Goal: Task Accomplishment & Management: Complete application form

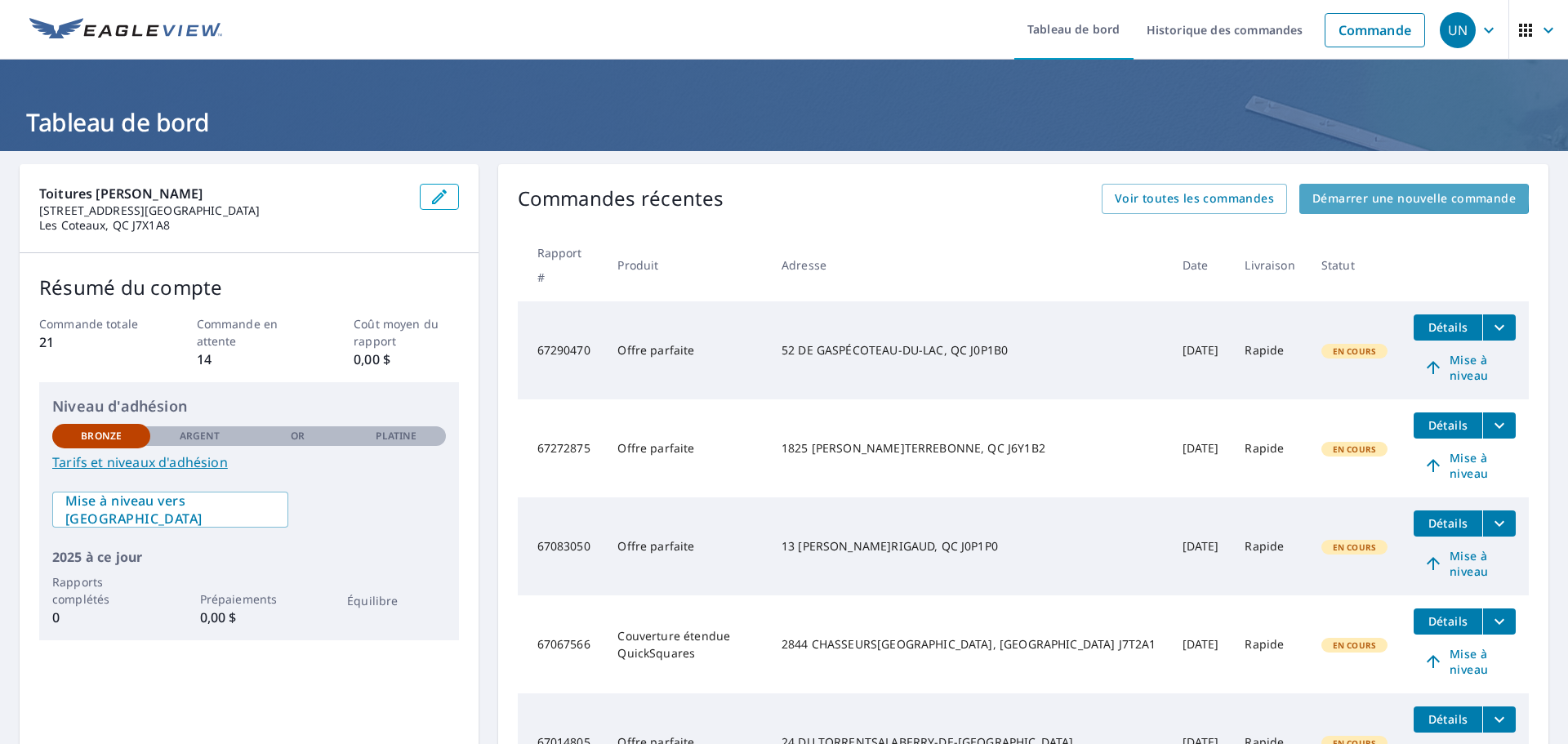
click at [1400, 197] on font "Démarrer une nouvelle commande" at bounding box center [1414, 198] width 203 height 16
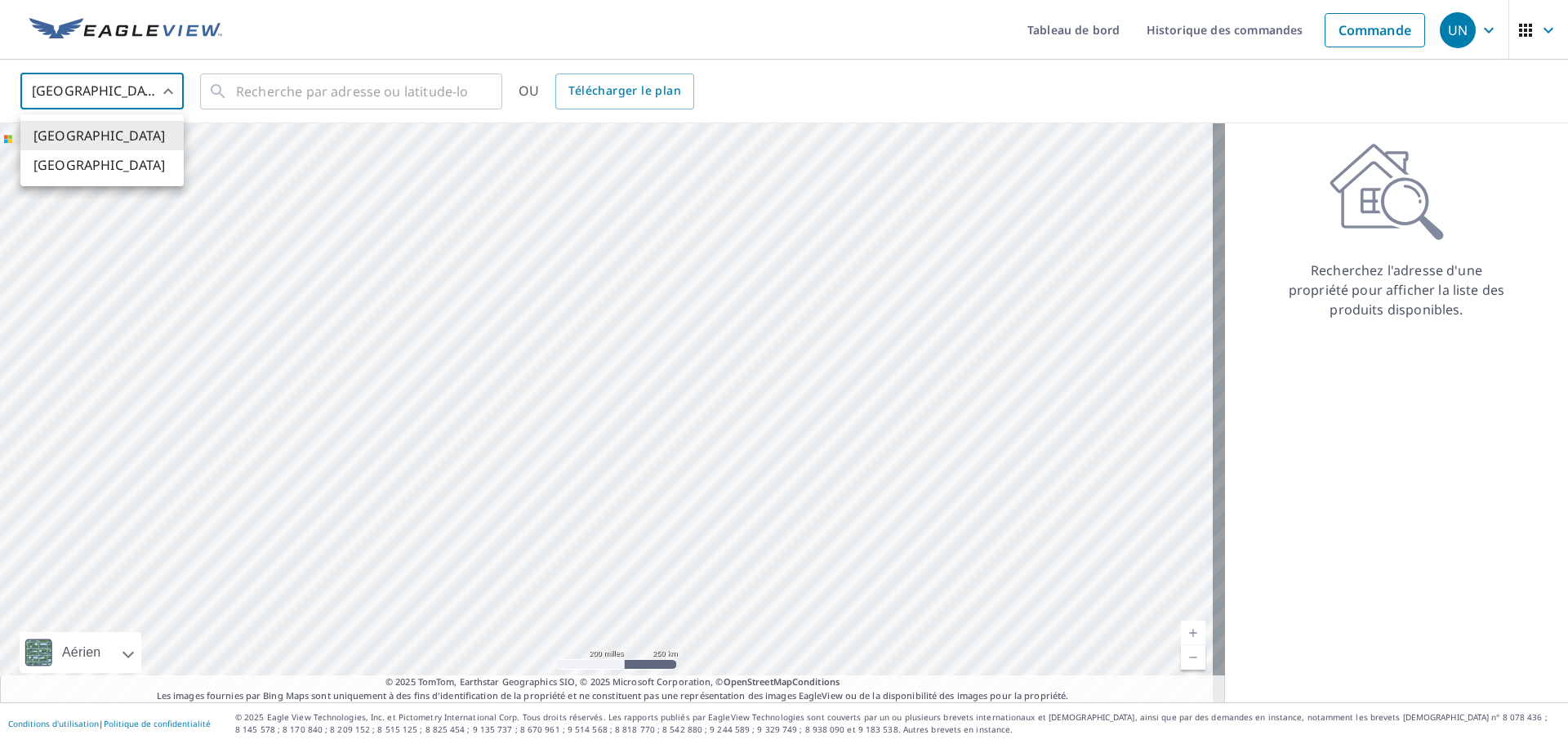
click at [157, 86] on body "UN UN Tableau de bord Historique des commandes Commande UN États-Unis US ​ ​ OU…" at bounding box center [784, 372] width 1568 height 744
click at [91, 171] on li "[GEOGRAPHIC_DATA]" at bounding box center [102, 167] width 163 height 31
type input "CA"
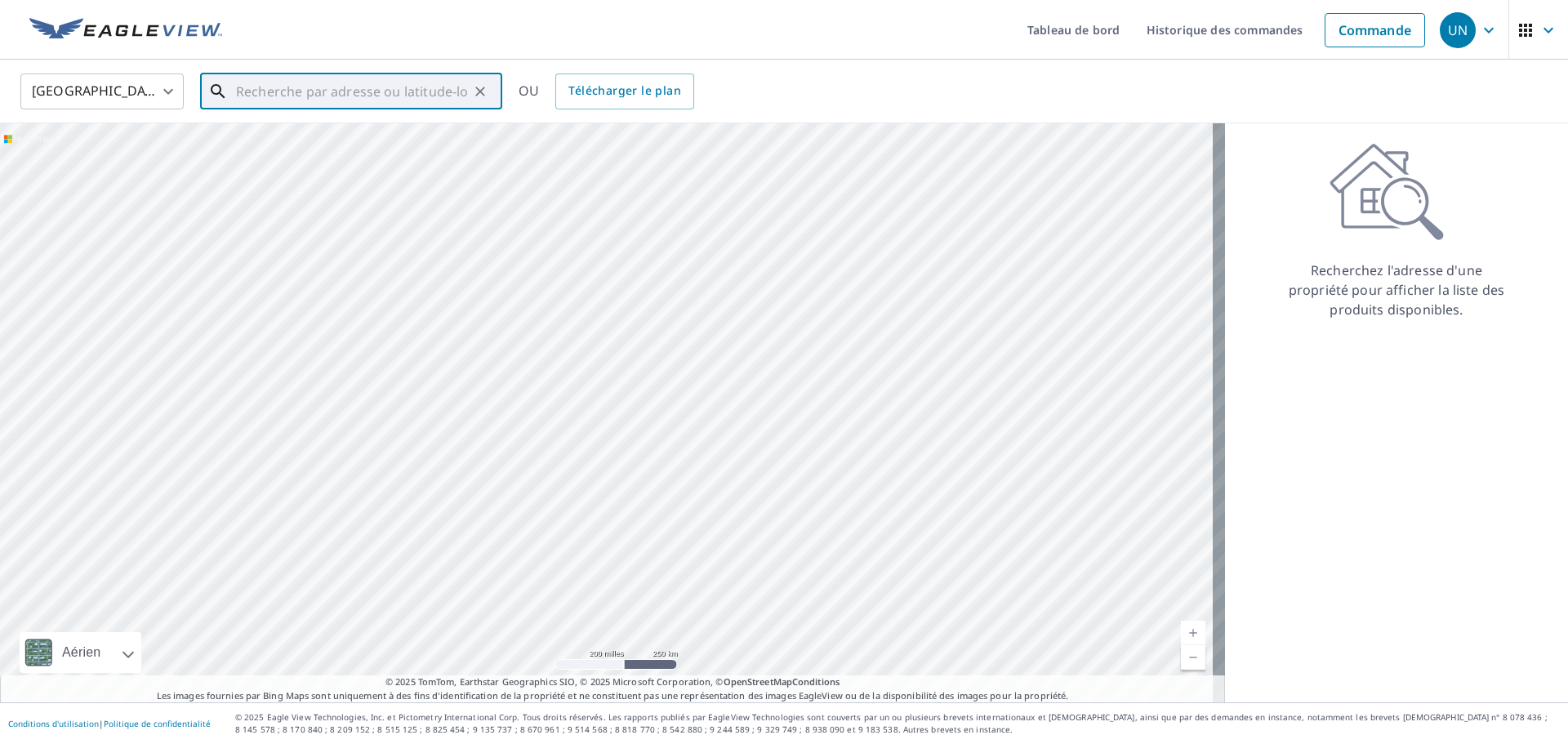
click at [242, 87] on input "text" at bounding box center [352, 91] width 233 height 46
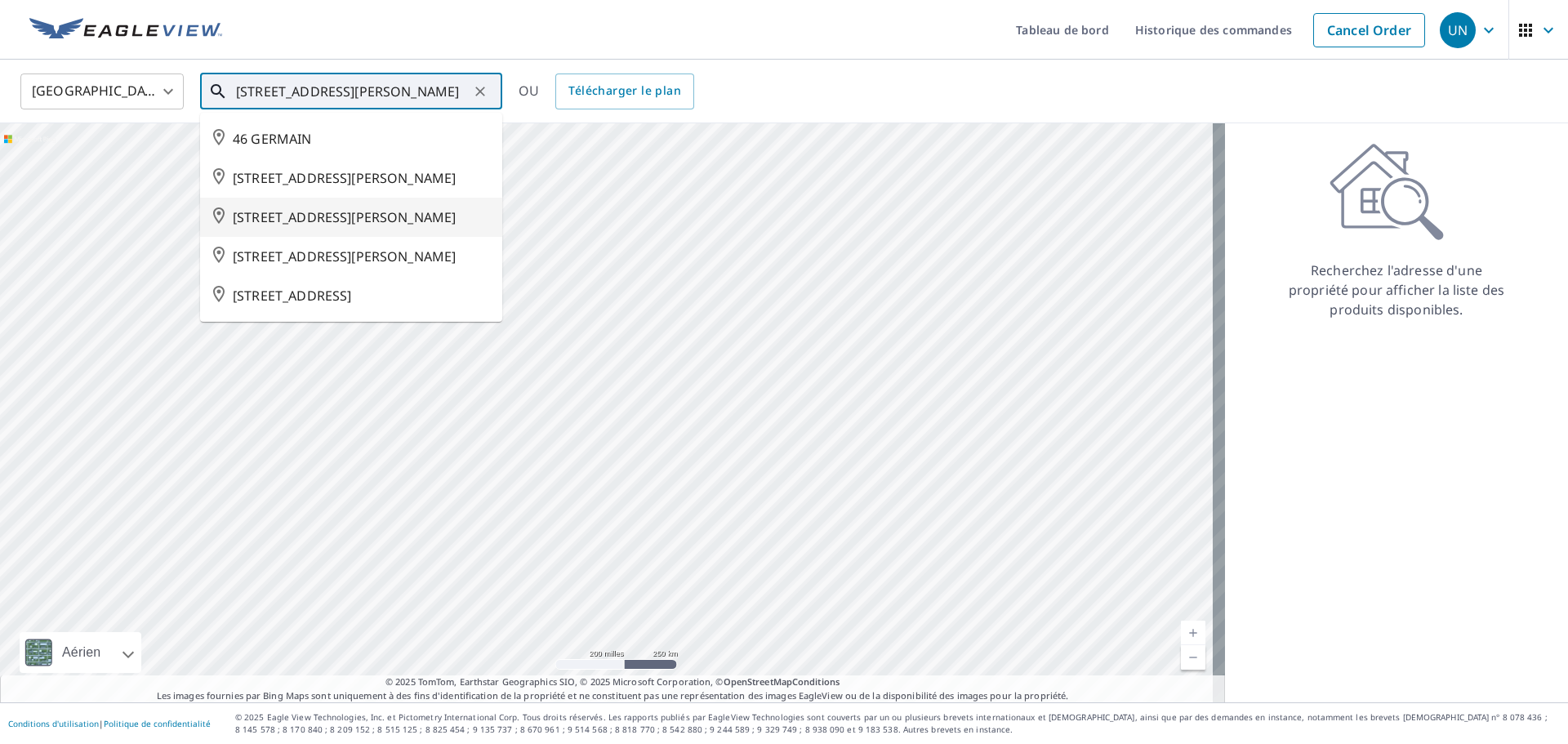
click at [359, 227] on span "[STREET_ADDRESS][PERSON_NAME]" at bounding box center [361, 217] width 256 height 20
type input "[STREET_ADDRESS][PERSON_NAME]"
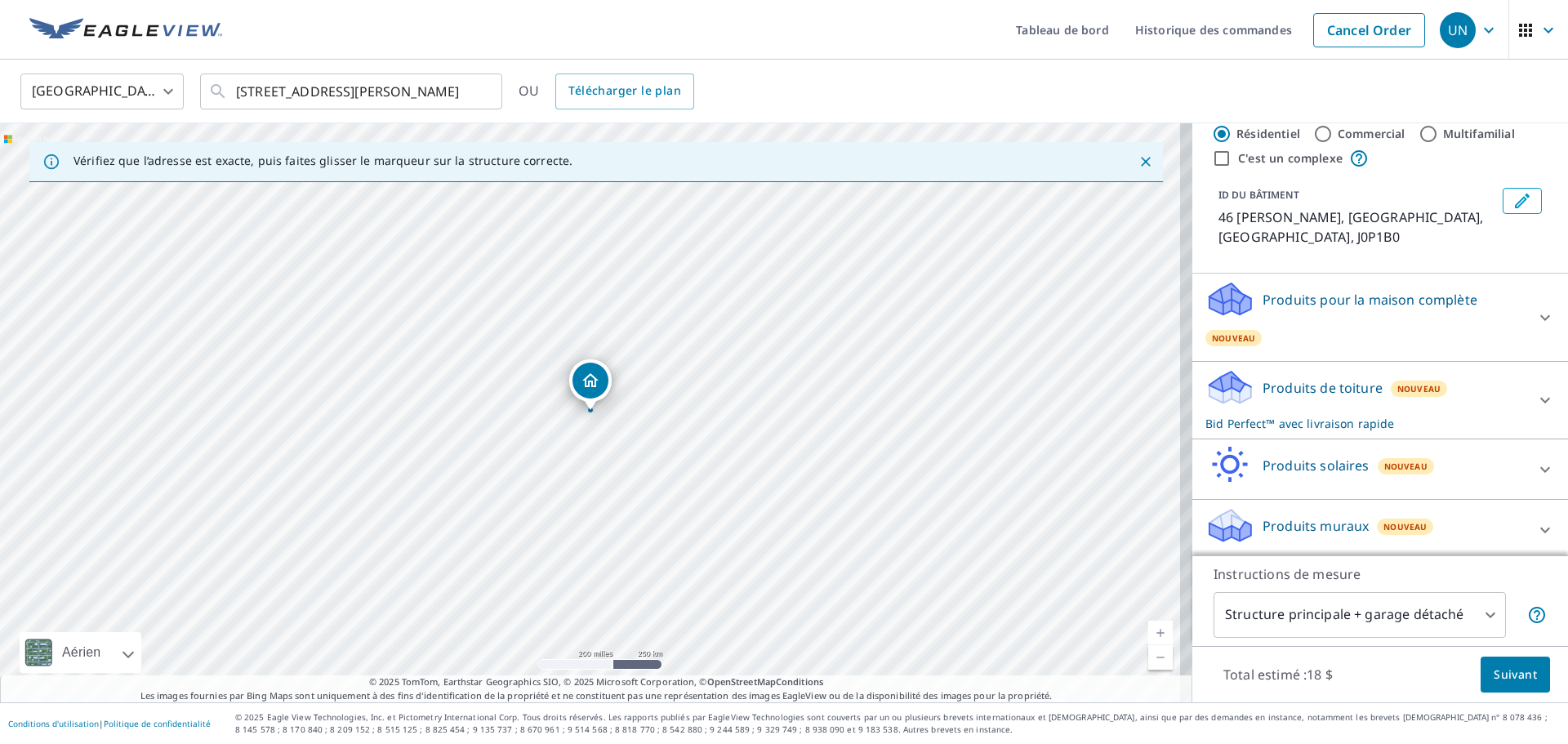
scroll to position [43, 0]
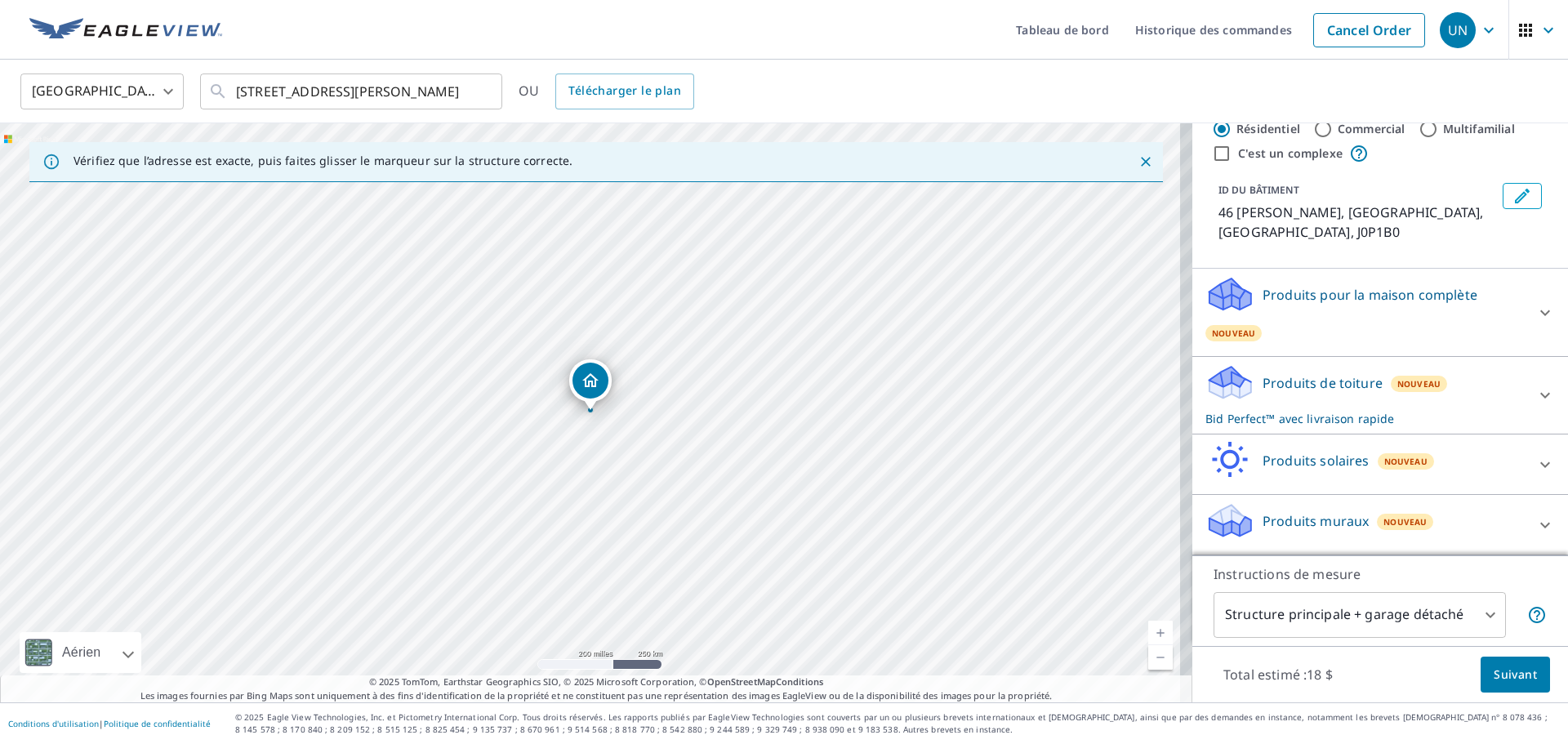
click at [1505, 672] on font "Suivant" at bounding box center [1515, 675] width 43 height 16
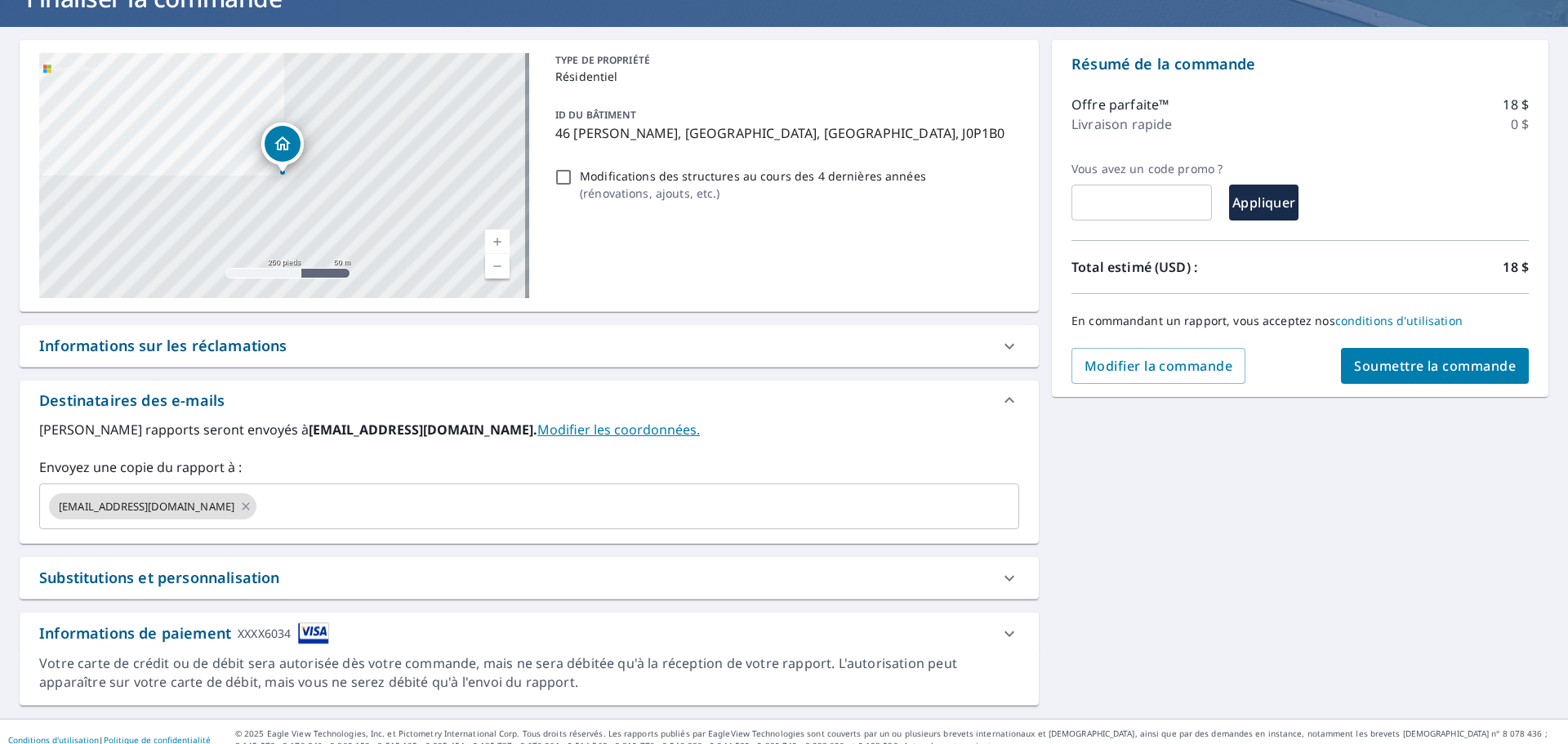
scroll to position [120, 0]
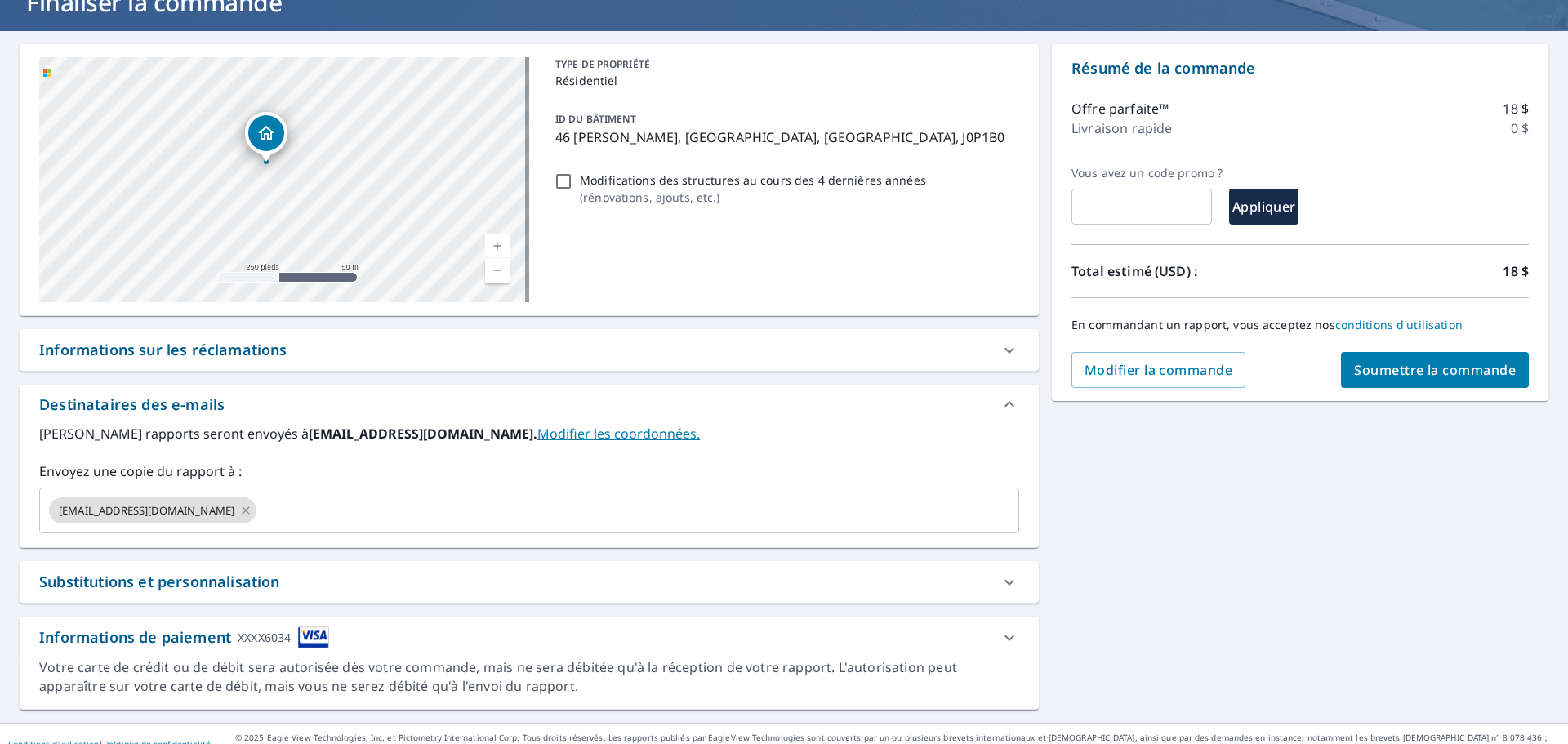
drag, startPoint x: 365, startPoint y: 204, endPoint x: 435, endPoint y: 82, distance: 140.7
click at [435, 82] on div "46 [PERSON_NAME] COTEAU-DU-LAC QC J0P1B0" at bounding box center [283, 179] width 490 height 245
click at [1455, 372] on font "Soumettre la commande" at bounding box center [1434, 370] width 161 height 18
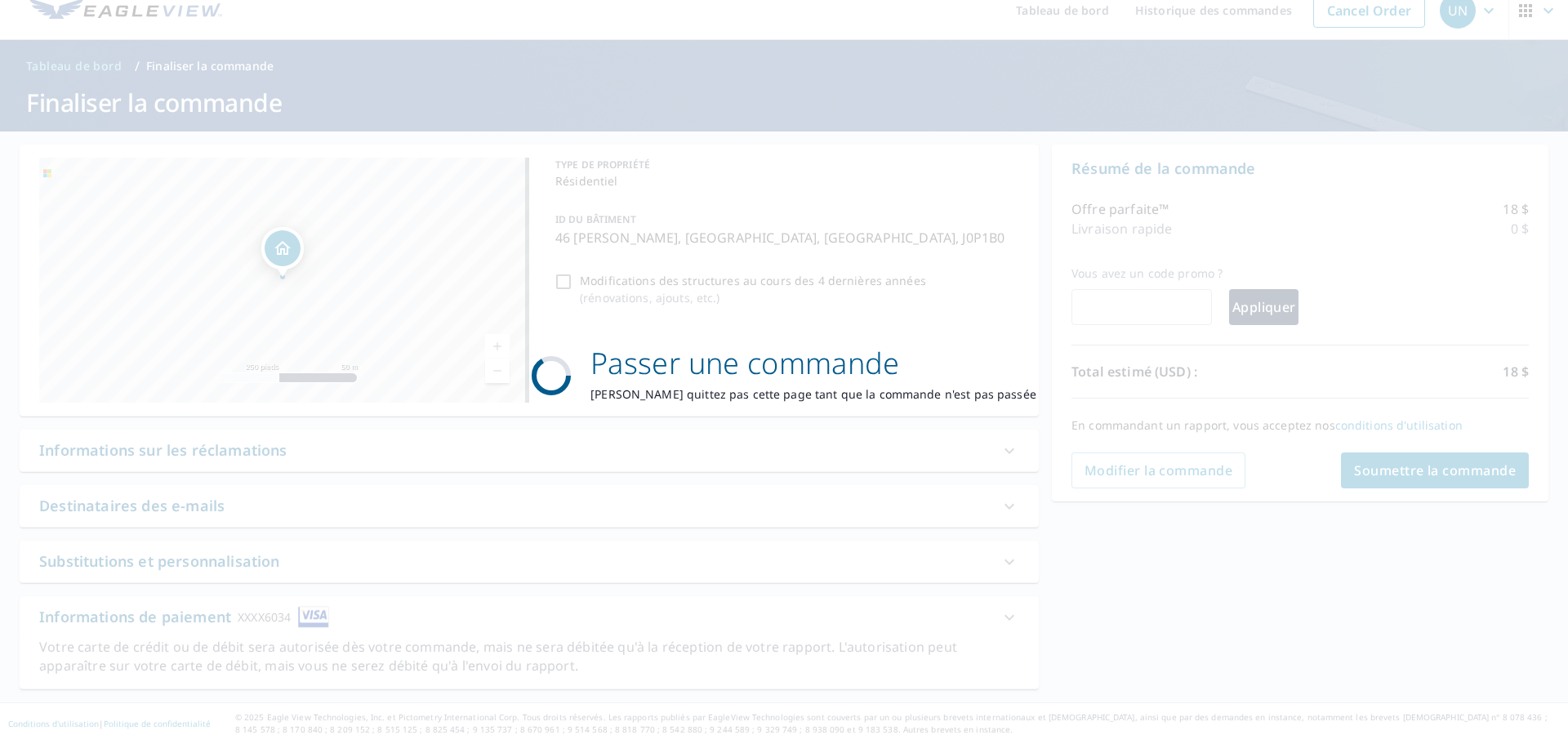
scroll to position [20, 0]
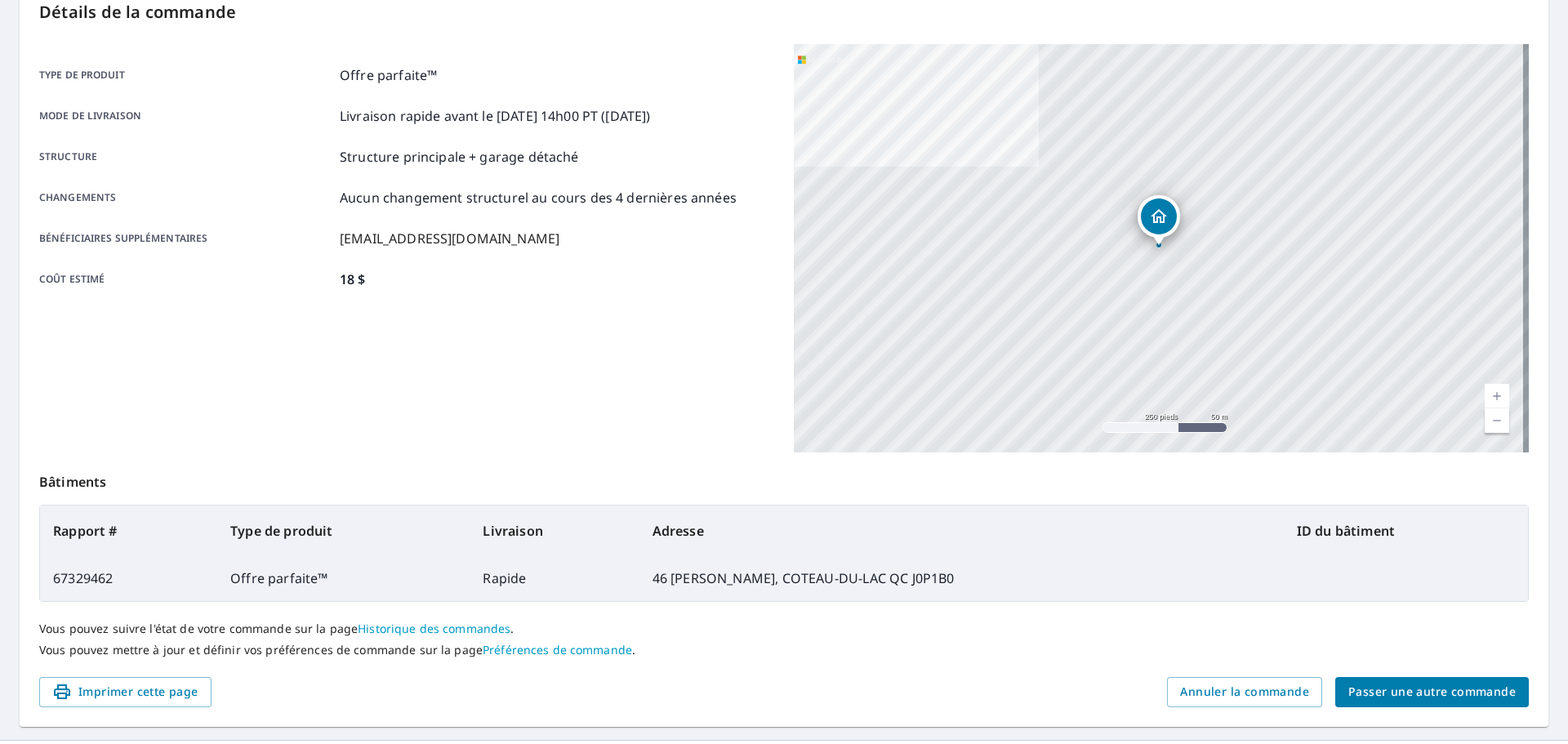
scroll to position [221, 0]
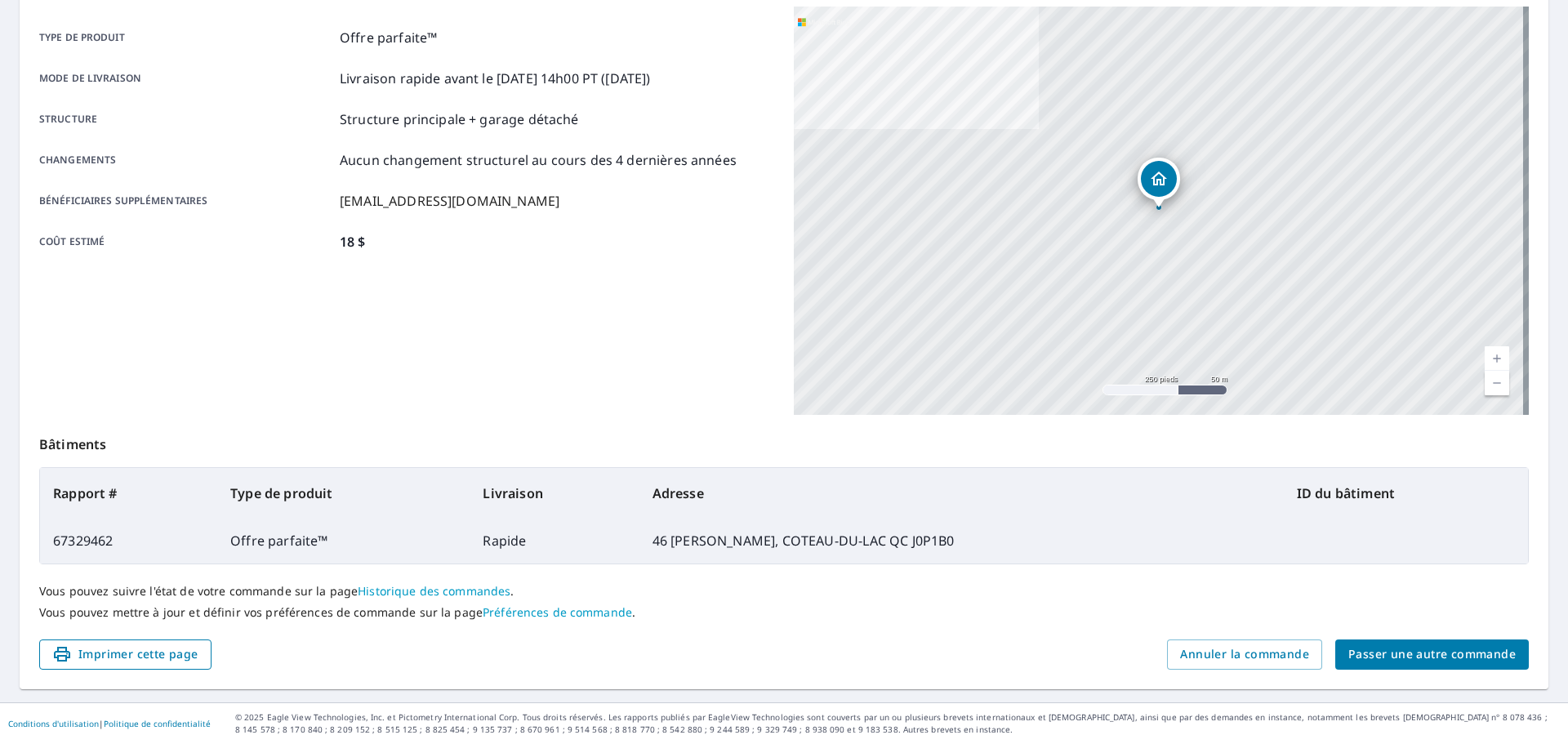
click at [130, 654] on font "Imprimer cette page" at bounding box center [138, 654] width 120 height 16
